Goal: Use online tool/utility: Utilize a website feature to perform a specific function

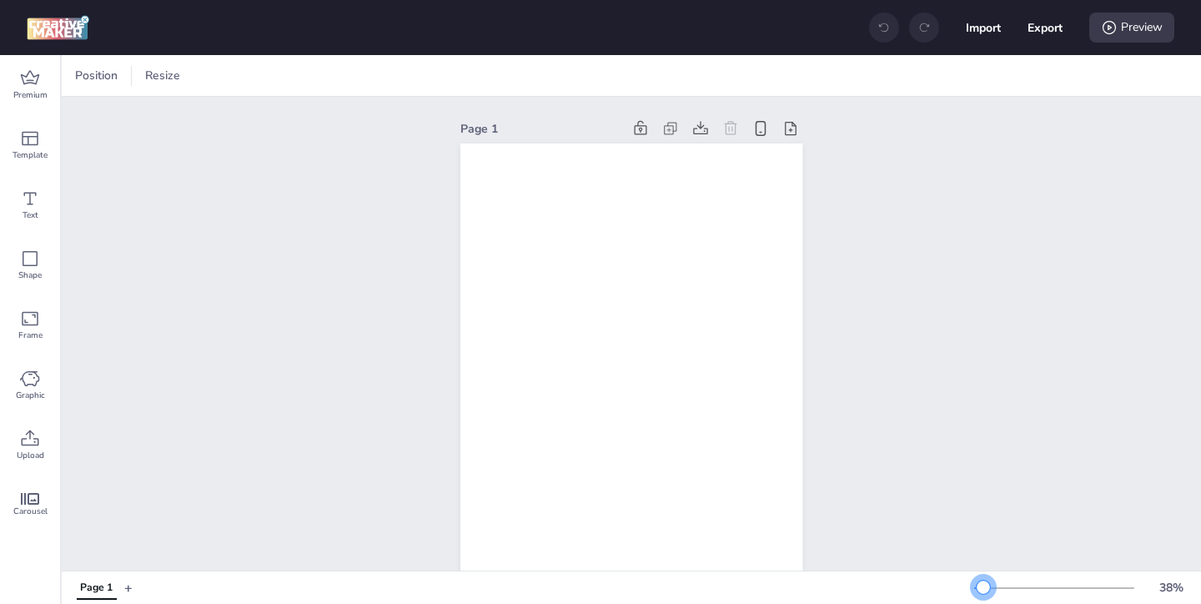
drag, startPoint x: 1005, startPoint y: 589, endPoint x: 983, endPoint y: 590, distance: 21.7
click at [983, 590] on div at bounding box center [982, 586] width 13 height 13
click at [37, 77] on icon at bounding box center [30, 78] width 20 height 20
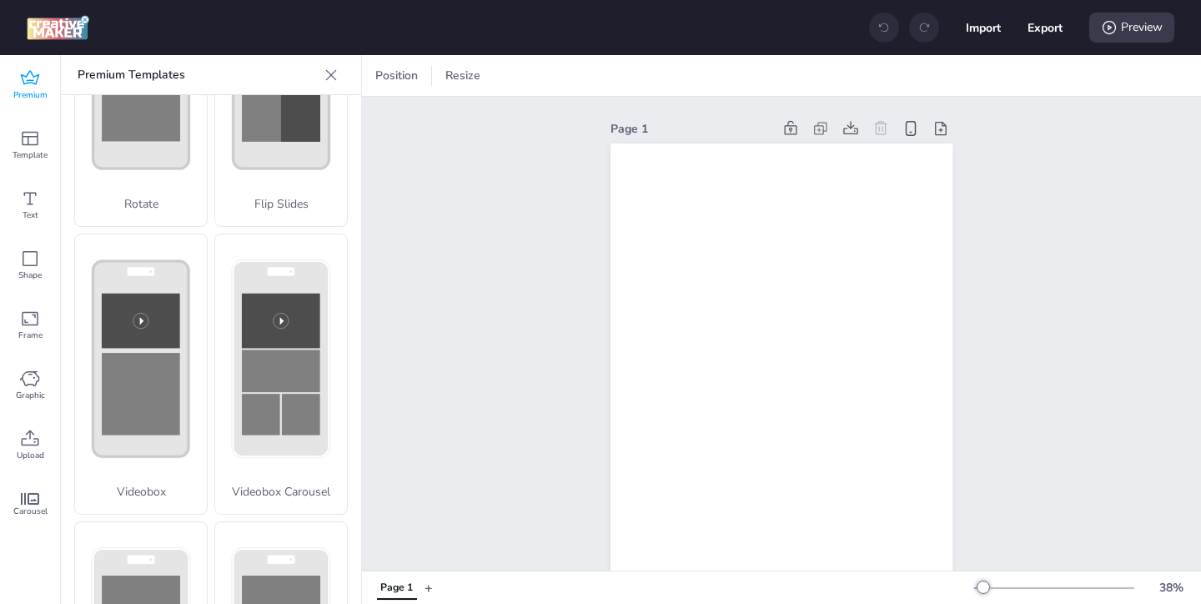
scroll to position [484, 0]
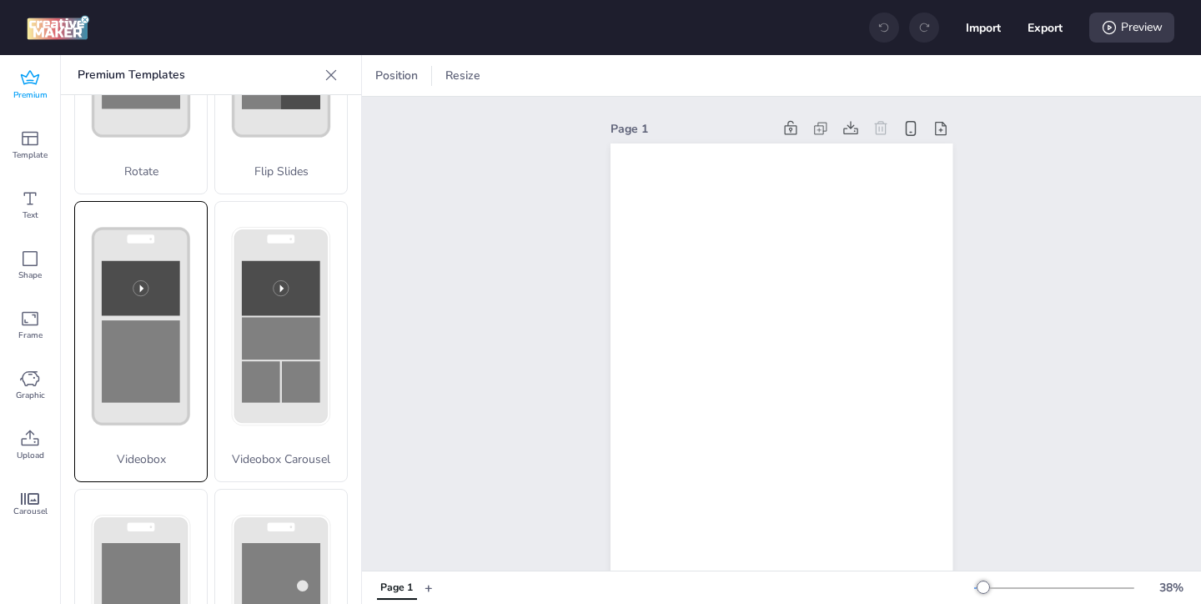
click at [126, 362] on rect at bounding box center [141, 361] width 78 height 83
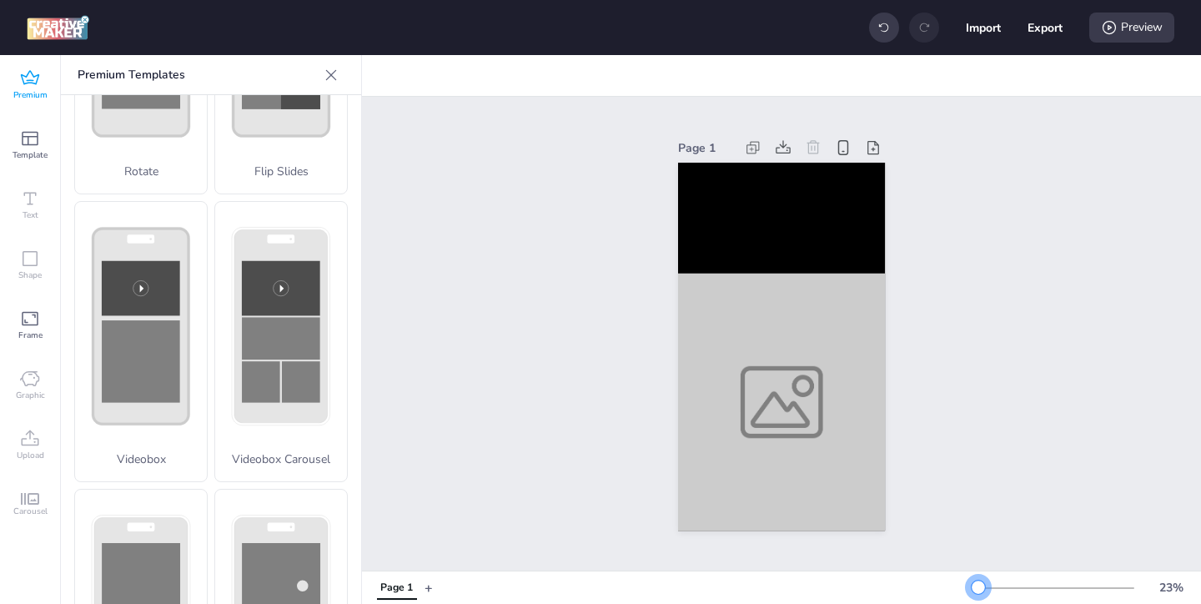
click at [978, 585] on div at bounding box center [977, 586] width 13 height 13
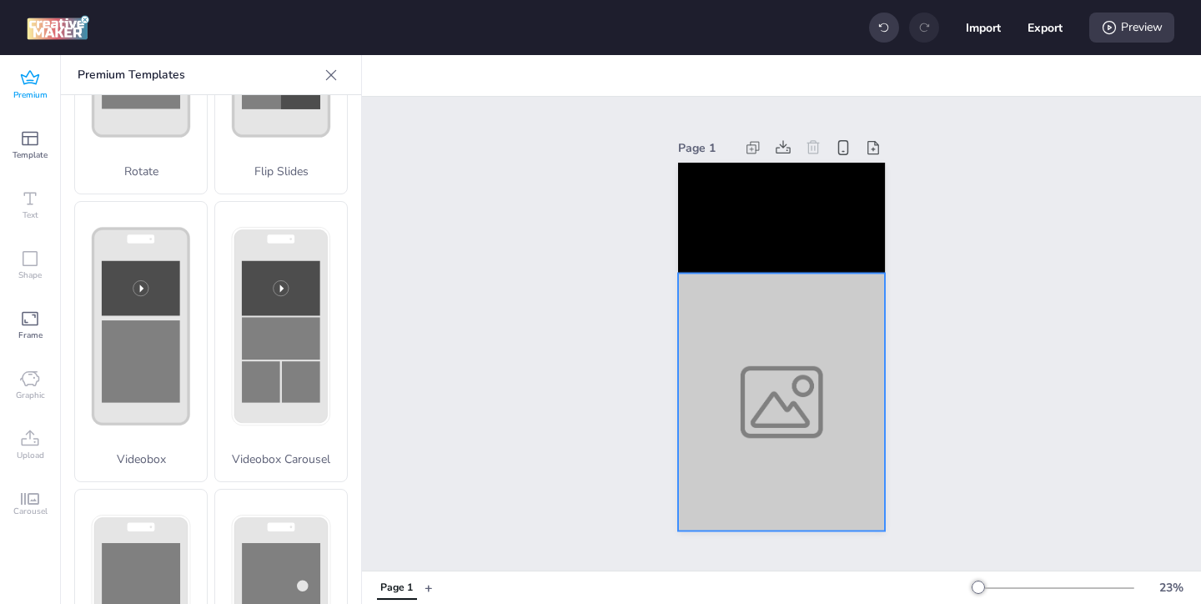
click at [765, 414] on div at bounding box center [781, 403] width 207 height 258
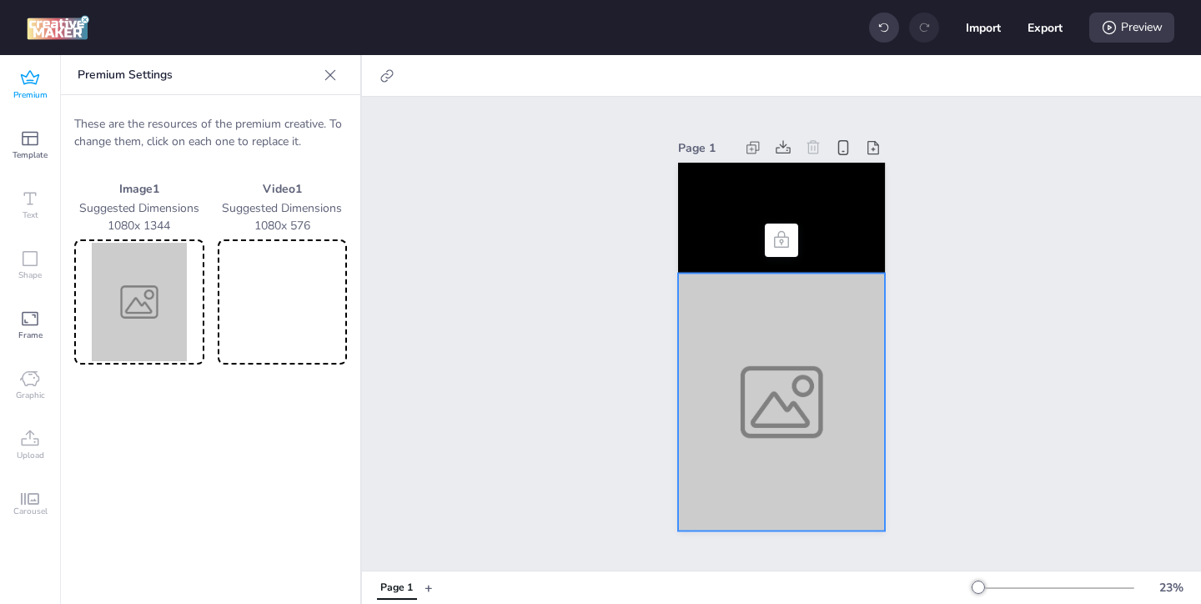
click at [160, 309] on img at bounding box center [139, 302] width 123 height 118
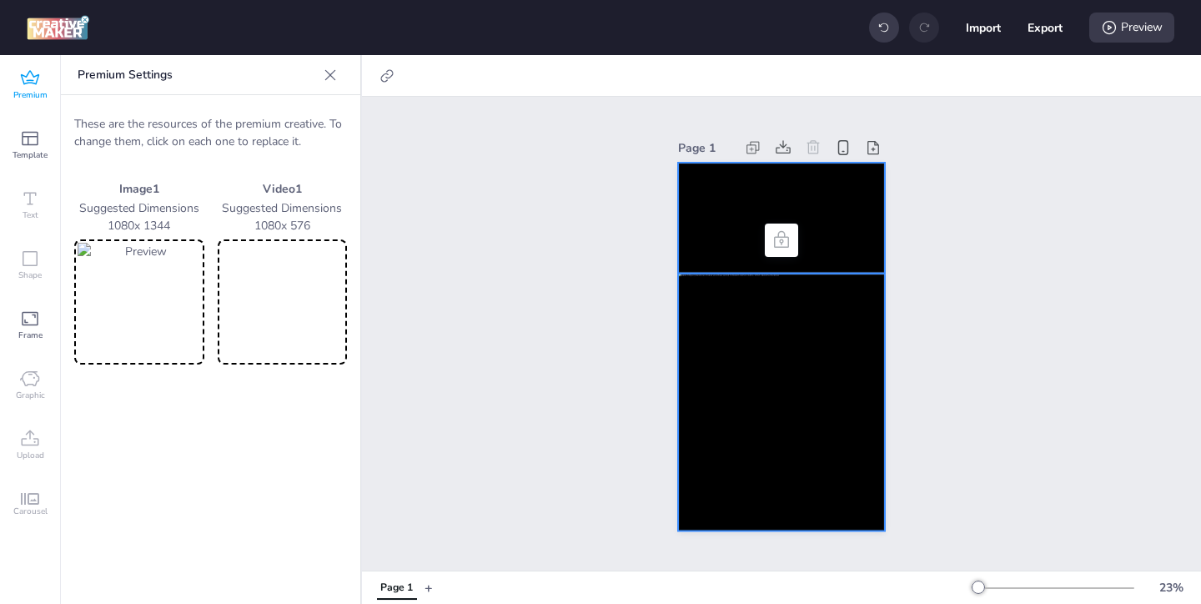
click at [760, 207] on video at bounding box center [781, 218] width 207 height 110
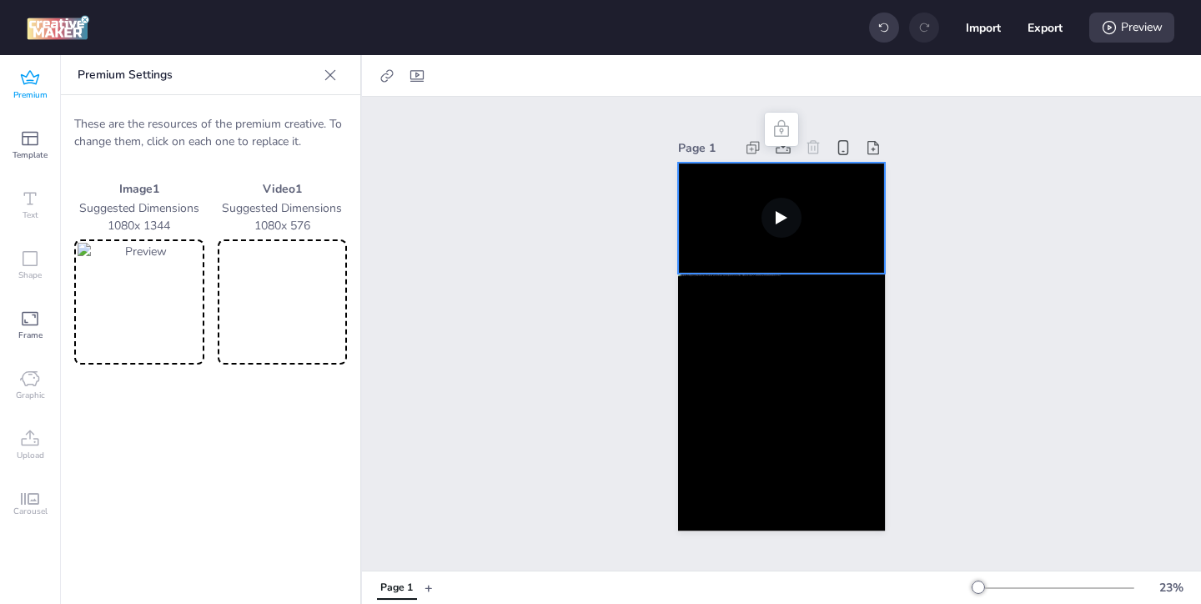
click at [274, 289] on video at bounding box center [282, 302] width 123 height 118
click at [744, 233] on video at bounding box center [781, 218] width 207 height 110
click at [425, 81] on div at bounding box center [416, 76] width 23 height 27
select select "contain"
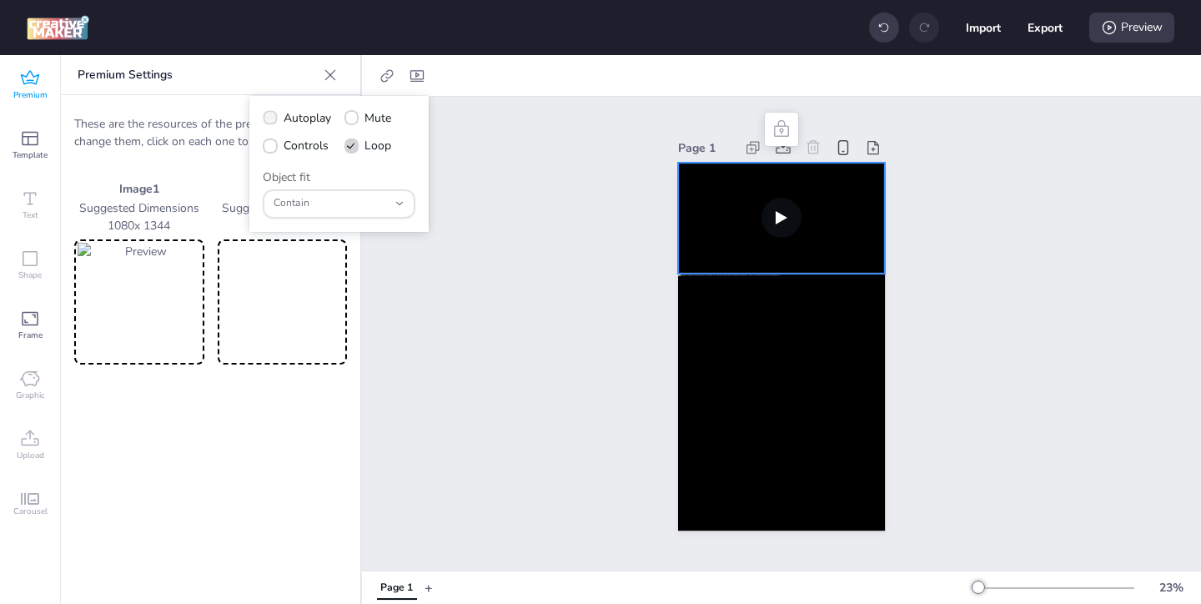
click at [274, 119] on icon at bounding box center [269, 117] width 11 height 8
click at [273, 119] on input "Autoplay" at bounding box center [267, 124] width 11 height 11
checkbox input "true"
click at [266, 163] on div "Autoplay Mute Controls Loop Object fit contain Fill Contain Cover None ScaleDow…" at bounding box center [338, 164] width 179 height 136
click at [269, 146] on icon at bounding box center [269, 146] width 11 height 8
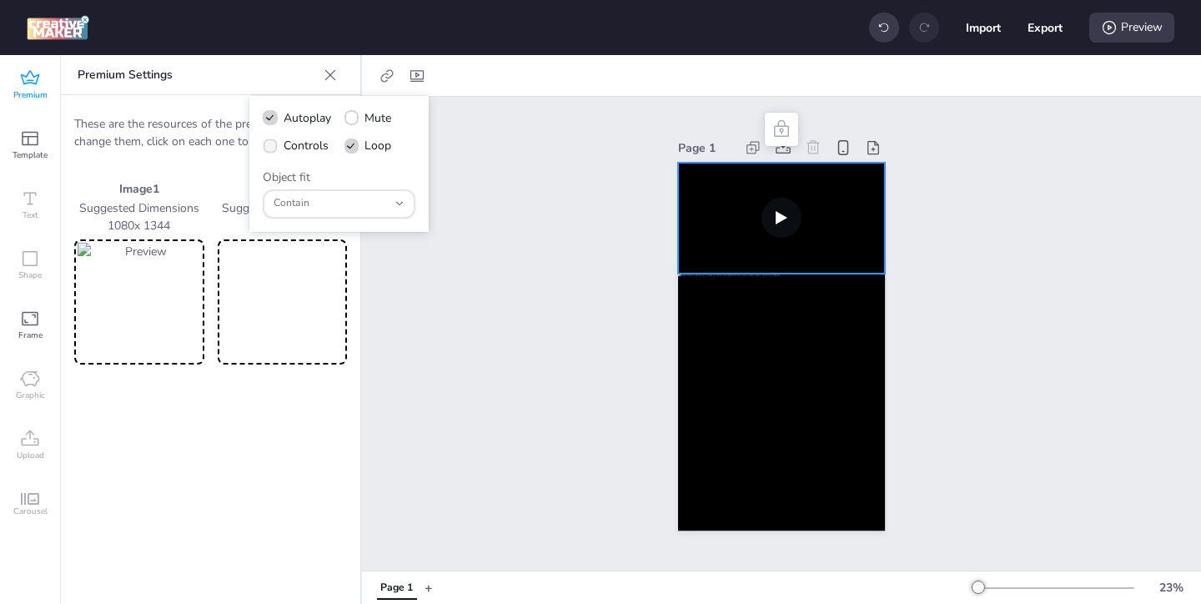
click at [269, 147] on input "Controls" at bounding box center [267, 152] width 11 height 11
checkbox input "true"
click at [1123, 37] on div "Preview" at bounding box center [1131, 28] width 85 height 30
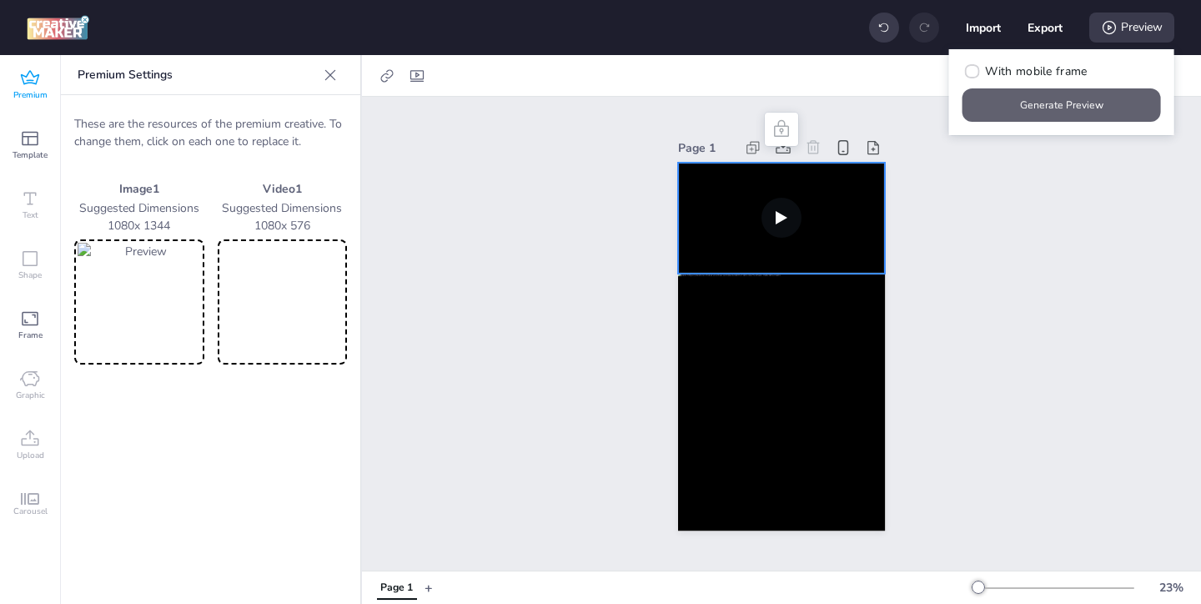
click at [1061, 100] on button "Generate Preview" at bounding box center [1061, 104] width 198 height 33
click at [1012, 104] on button "Generate Preview" at bounding box center [1061, 104] width 198 height 33
